Goal: Find specific page/section: Find specific page/section

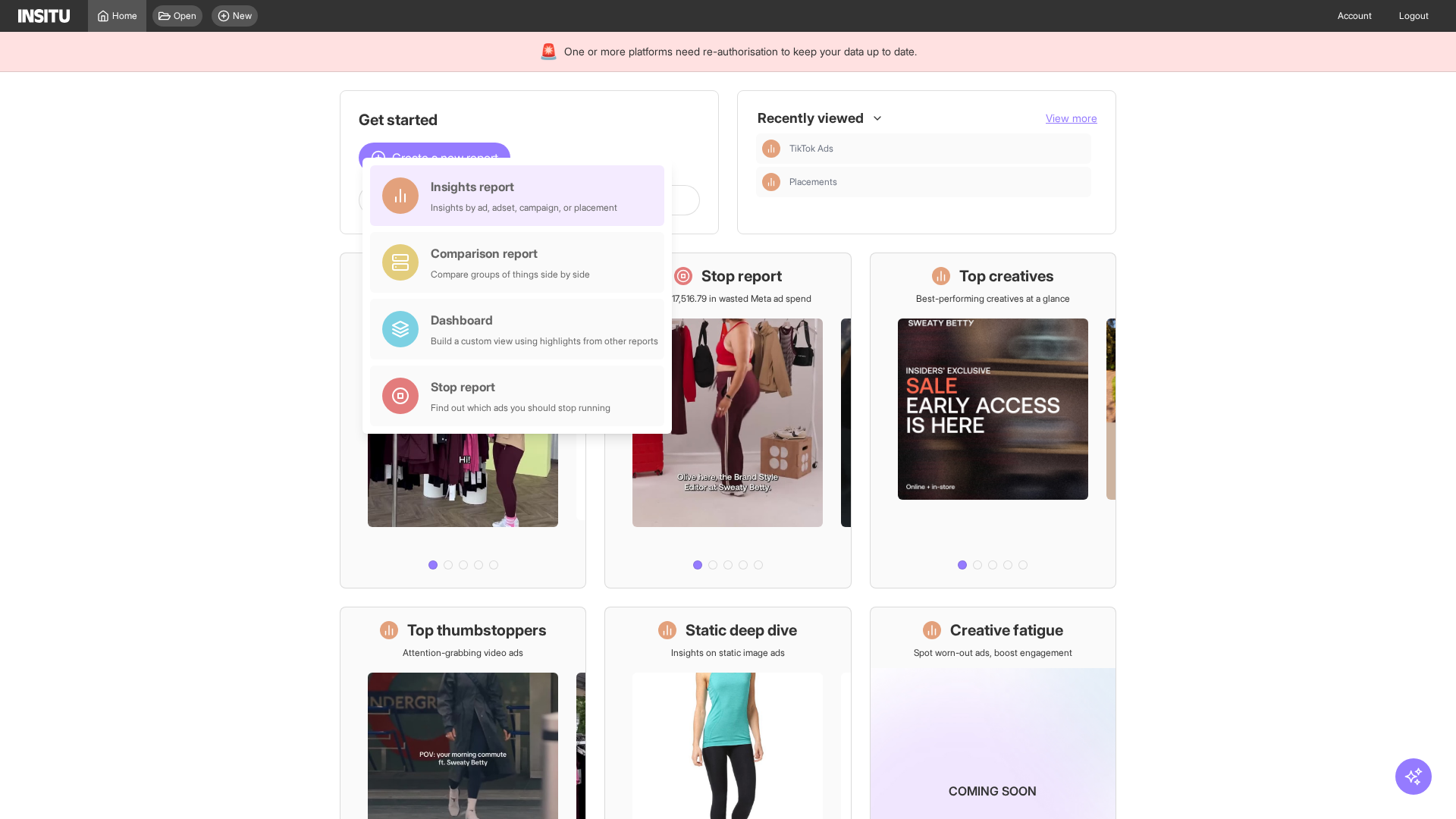
click at [521, 196] on div "Insights report Insights by ad, adset, campaign, or placement" at bounding box center [524, 196] width 186 height 37
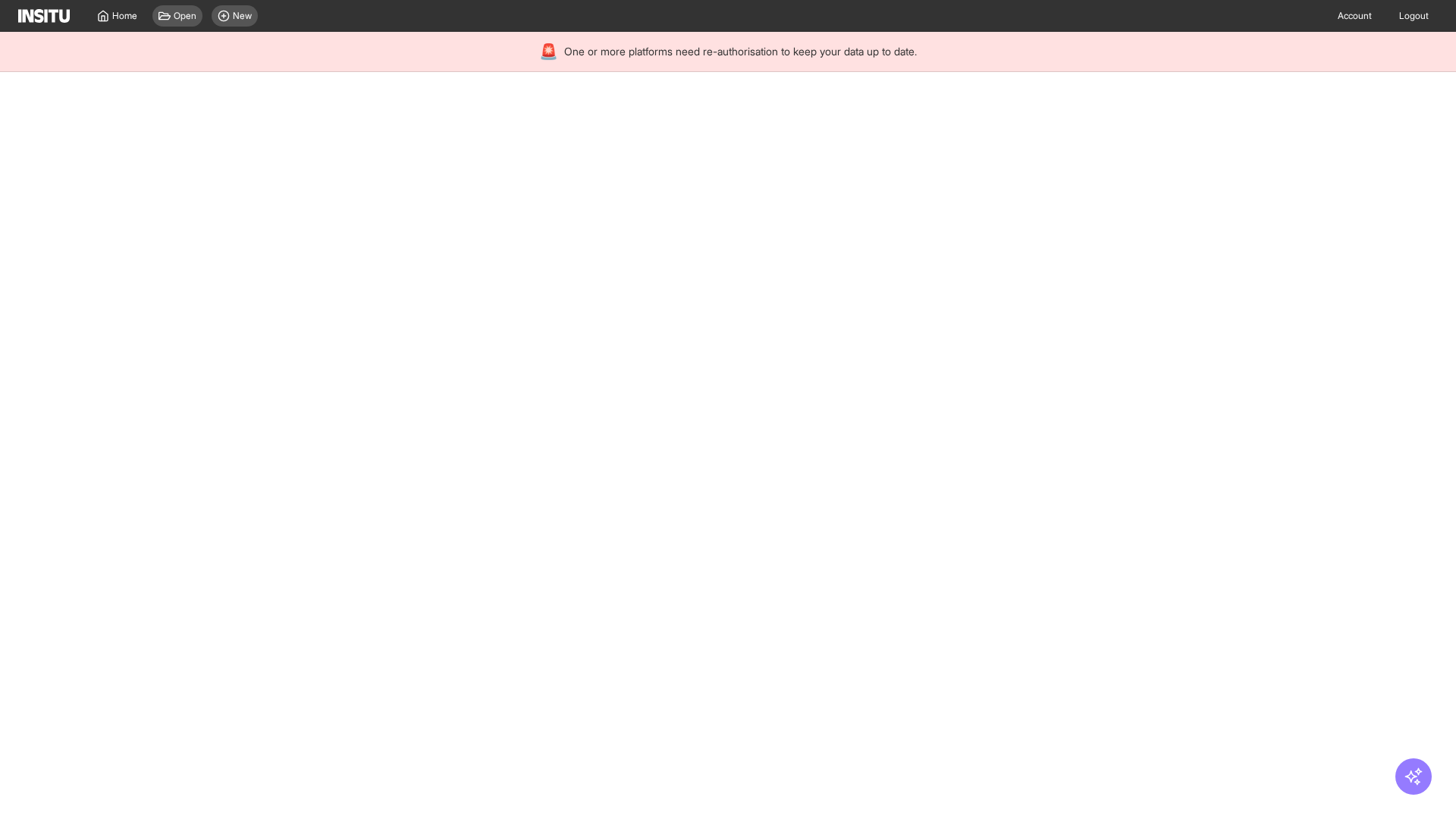
select select "**"
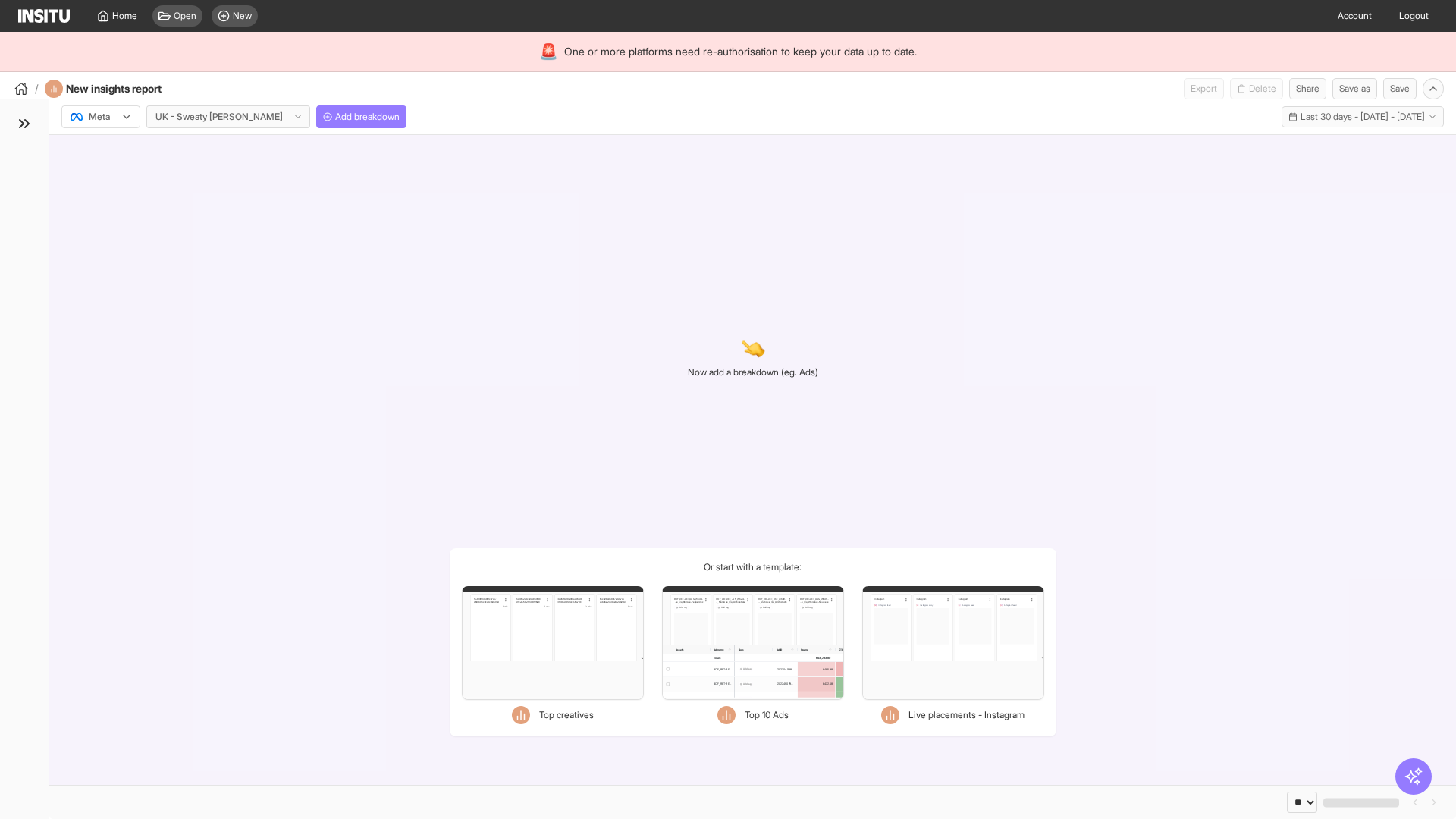
click at [101, 116] on div at bounding box center [90, 117] width 43 height 16
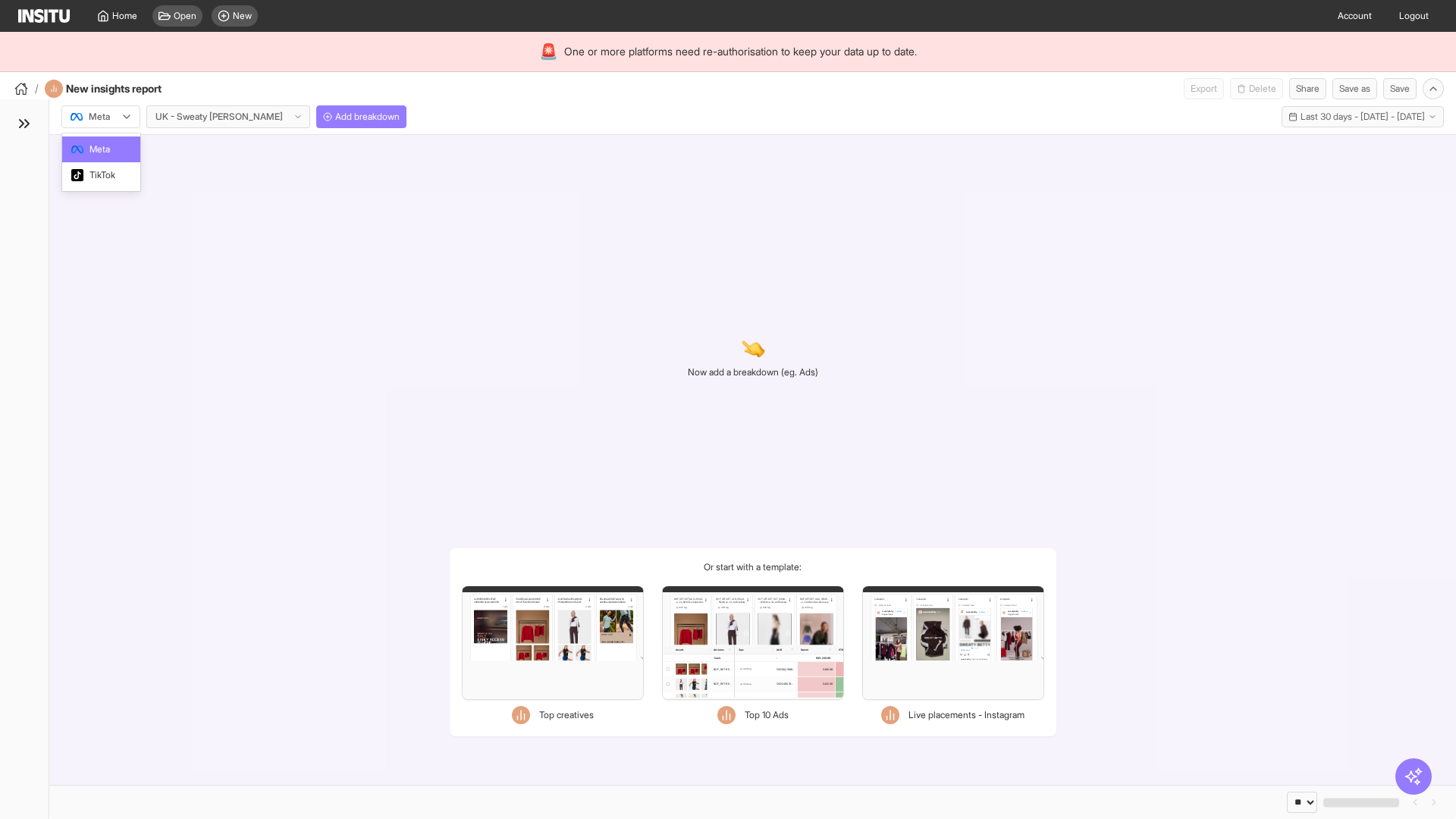
click at [104, 176] on span "TikTok" at bounding box center [102, 176] width 26 height 14
